Goal: Task Accomplishment & Management: Use online tool/utility

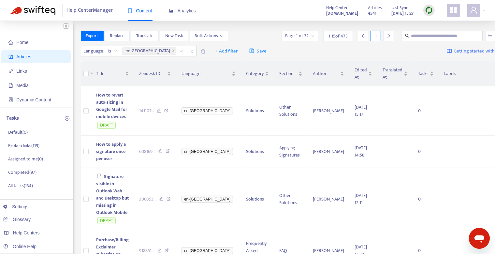
click at [429, 11] on img at bounding box center [429, 10] width 8 height 8
click at [444, 35] on link "Full Sync" at bounding box center [440, 34] width 23 height 8
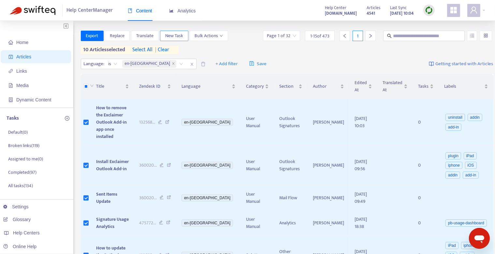
click at [184, 37] on button "New Task" at bounding box center [174, 36] width 28 height 10
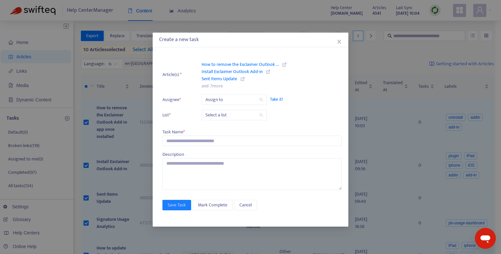
click at [340, 38] on div "Create a new task" at bounding box center [250, 40] width 183 height 8
click at [340, 41] on icon "close" at bounding box center [339, 41] width 5 height 5
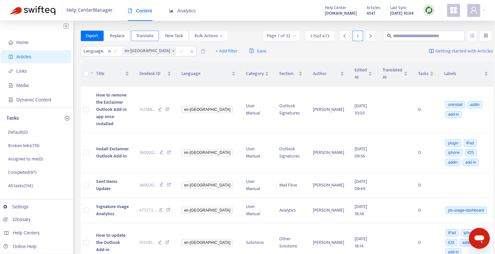
click at [151, 38] on span "Translate" at bounding box center [144, 35] width 17 height 7
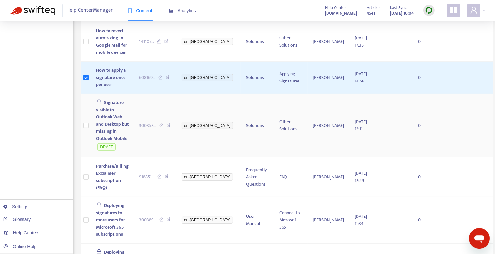
scroll to position [254, 0]
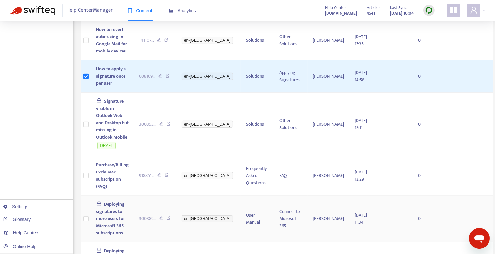
click at [83, 196] on td at bounding box center [86, 219] width 10 height 47
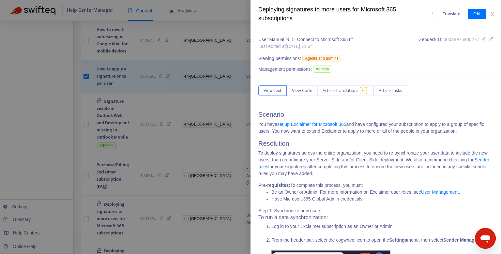
click at [85, 178] on div at bounding box center [250, 127] width 501 height 254
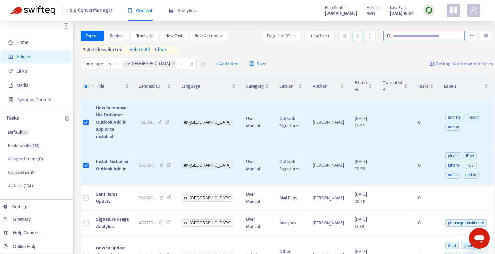
click at [402, 40] on span at bounding box center [425, 36] width 82 height 10
type input "******"
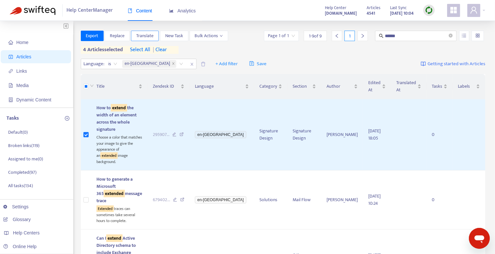
click at [147, 37] on span "Translate" at bounding box center [144, 35] width 17 height 7
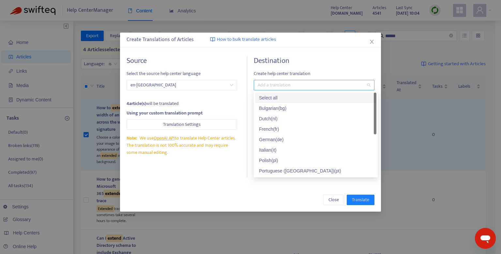
click at [299, 83] on div at bounding box center [310, 85] width 111 height 8
click at [295, 95] on div "Select all" at bounding box center [315, 97] width 113 height 7
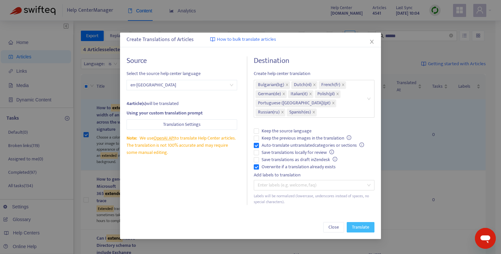
click at [361, 226] on span "Translate" at bounding box center [360, 227] width 17 height 7
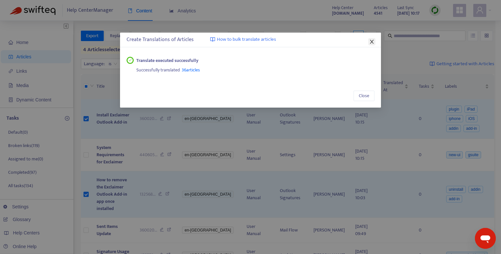
click at [372, 40] on icon "close" at bounding box center [371, 41] width 5 height 5
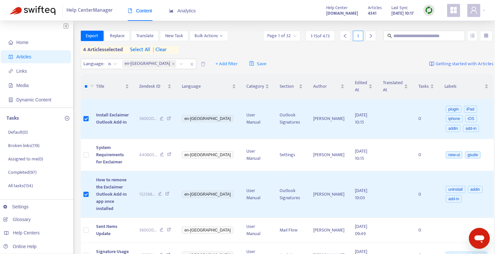
click at [431, 11] on img at bounding box center [429, 10] width 8 height 8
click at [432, 25] on link "Quick Sync" at bounding box center [443, 24] width 28 height 8
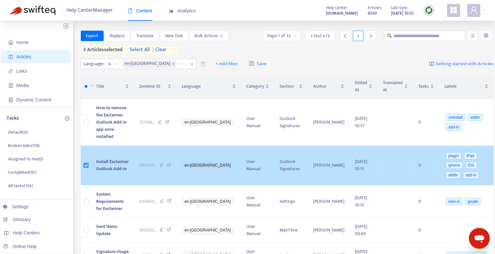
click at [86, 162] on label at bounding box center [85, 165] width 5 height 7
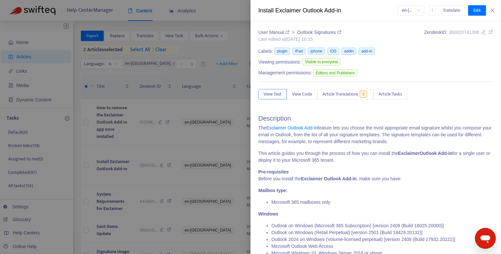
click at [135, 75] on div at bounding box center [250, 127] width 501 height 254
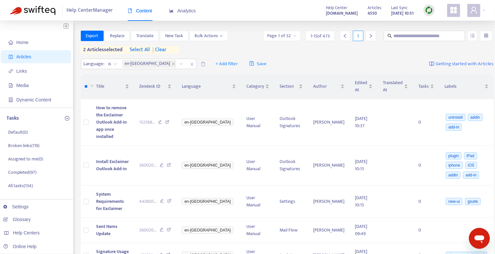
click at [167, 49] on span "| clear" at bounding box center [158, 50] width 16 height 8
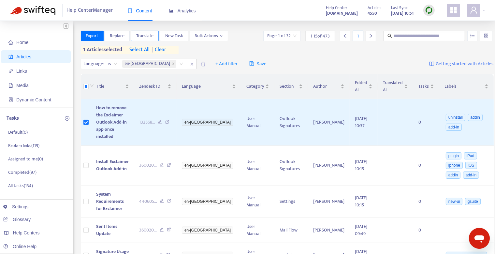
click at [149, 38] on span "Translate" at bounding box center [144, 35] width 17 height 7
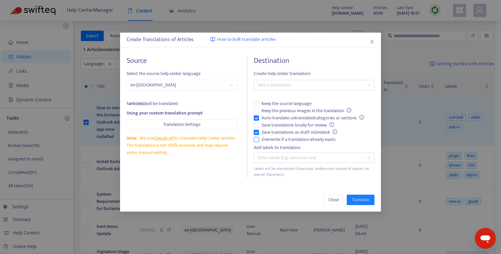
click at [256, 143] on label "Overwrite if a translation already exists" at bounding box center [314, 139] width 121 height 7
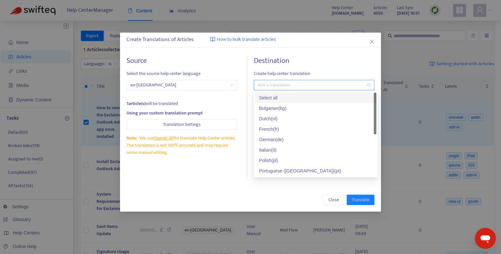
click at [295, 85] on div at bounding box center [310, 85] width 111 height 8
click at [273, 101] on div "Select all" at bounding box center [315, 97] width 113 height 7
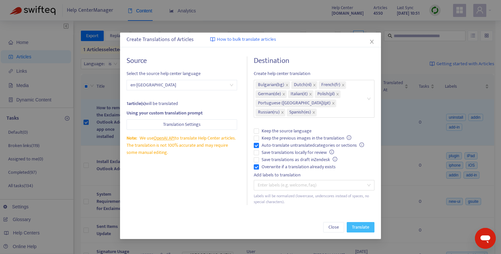
click at [358, 224] on span "Translate" at bounding box center [360, 227] width 17 height 7
